Goal: Task Accomplishment & Management: Use online tool/utility

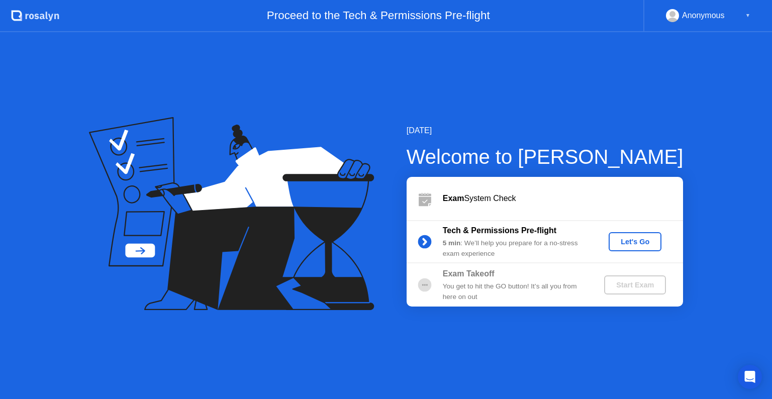
click at [643, 245] on div "Let's Go" at bounding box center [634, 242] width 45 height 8
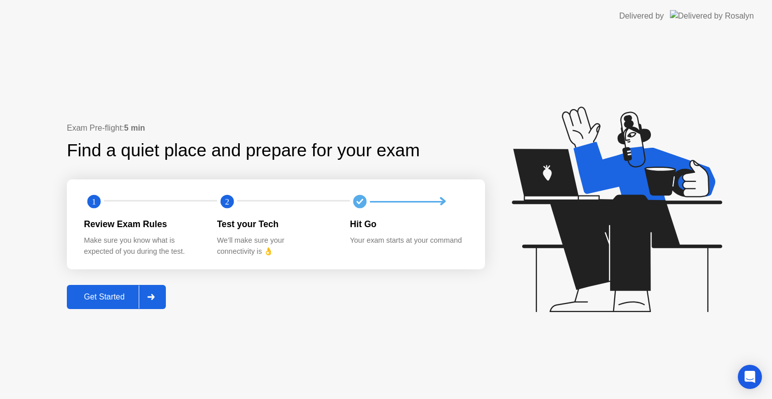
click at [82, 297] on div "Get Started" at bounding box center [104, 296] width 69 height 9
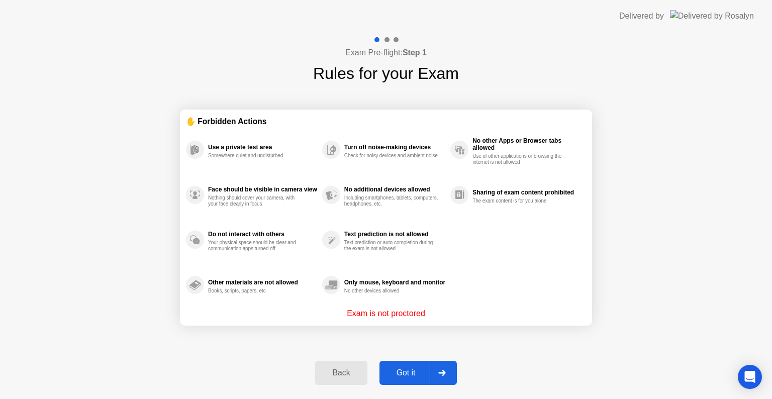
click at [397, 369] on div "Got it" at bounding box center [405, 372] width 47 height 9
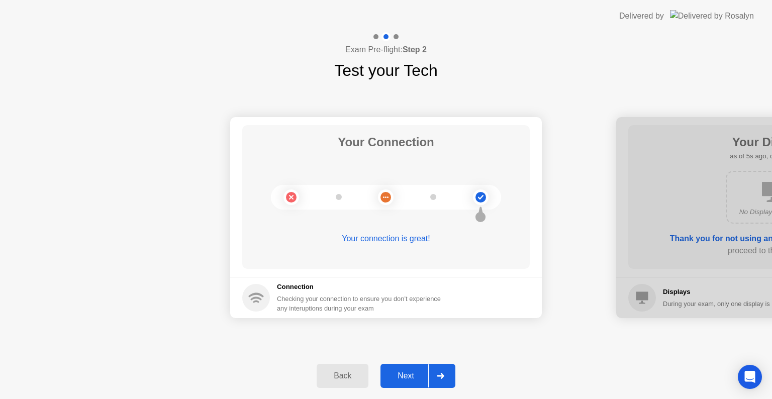
click at [428, 378] on div "Next" at bounding box center [405, 375] width 45 height 9
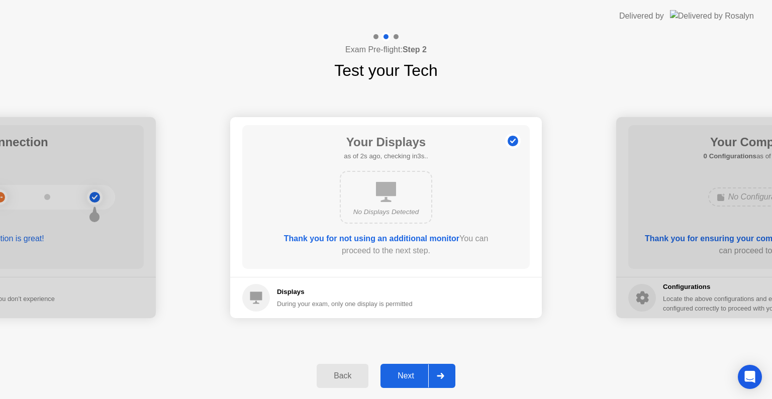
click at [406, 378] on div "Next" at bounding box center [405, 375] width 45 height 9
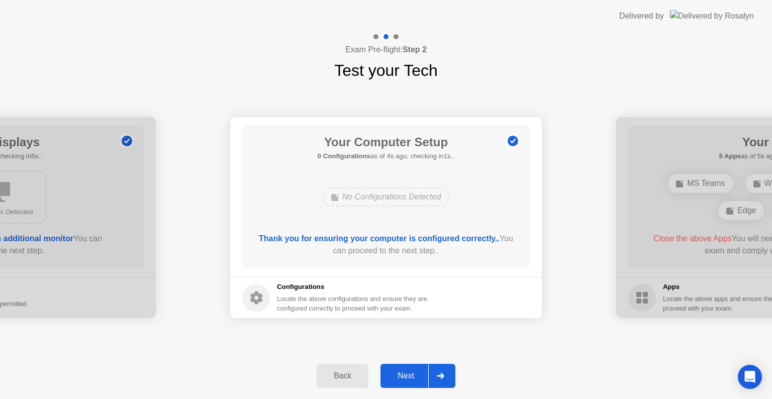
click at [412, 374] on div "Next" at bounding box center [405, 375] width 45 height 9
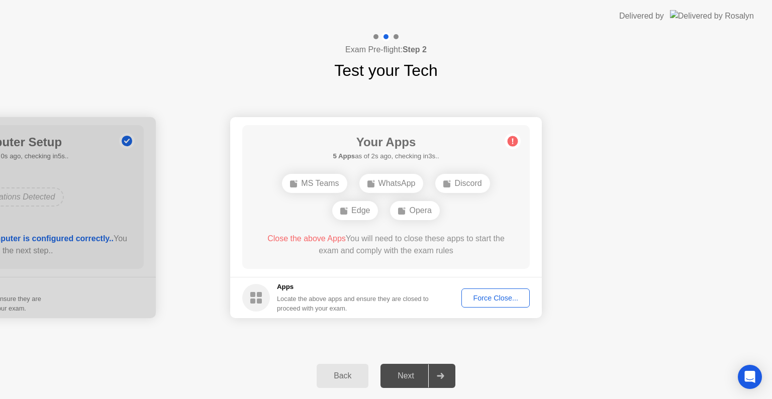
click at [497, 297] on div "Force Close..." at bounding box center [495, 298] width 61 height 8
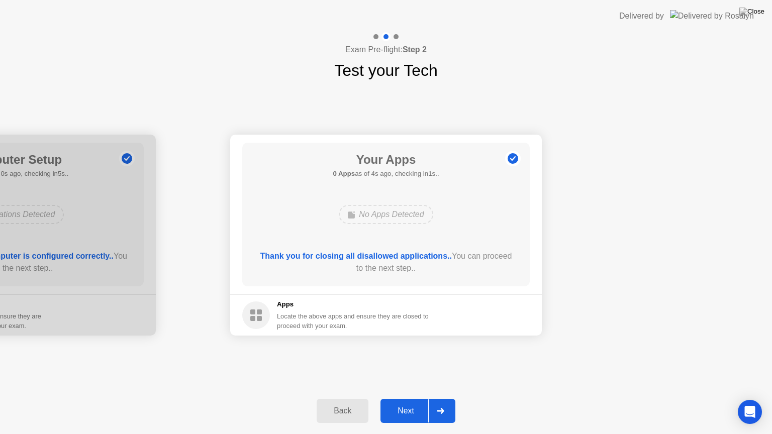
click at [420, 398] on div "Next" at bounding box center [405, 410] width 45 height 9
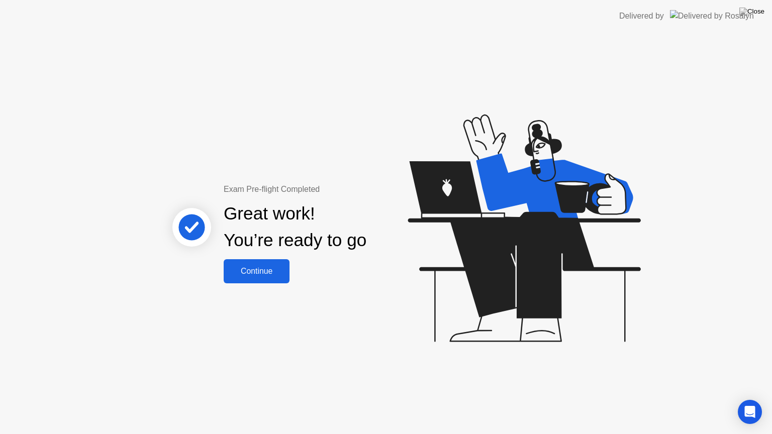
click at [279, 271] on div "Continue" at bounding box center [257, 271] width 60 height 9
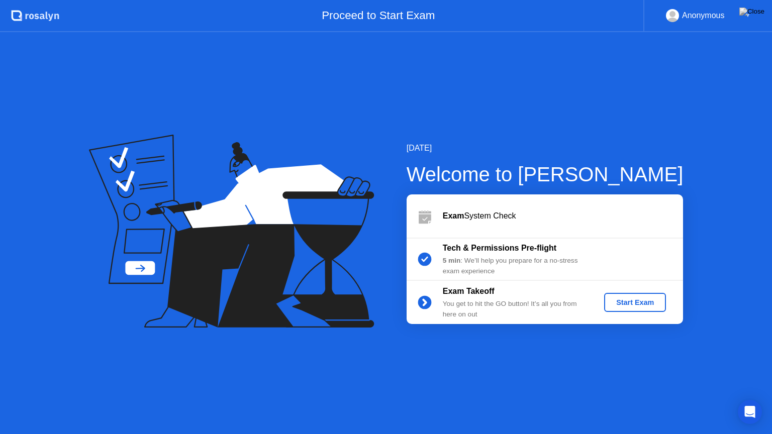
click at [284, 147] on icon at bounding box center [231, 231] width 285 height 193
click at [755, 14] on img at bounding box center [751, 12] width 25 height 8
